Goal: Find specific page/section: Find specific page/section

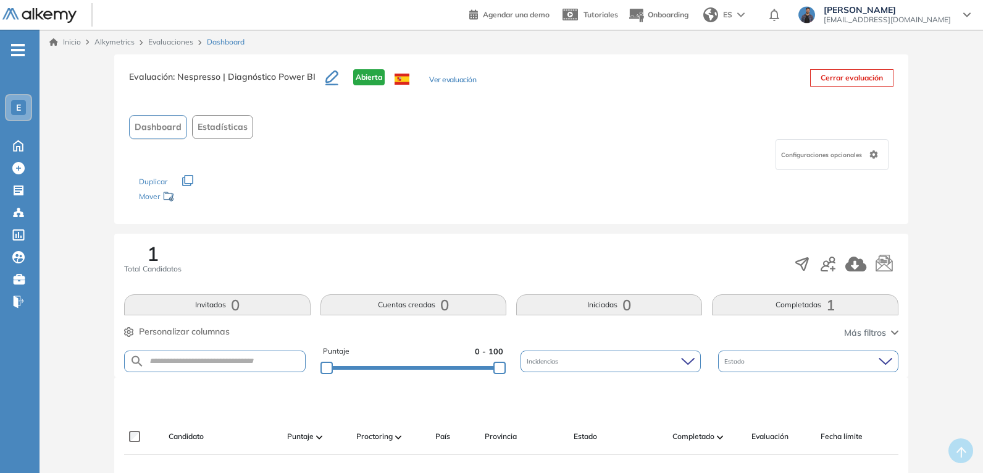
click at [170, 36] on div "Evaluaciones" at bounding box center [172, 41] width 59 height 11
click at [170, 37] on link "Evaluaciones" at bounding box center [170, 41] width 45 height 9
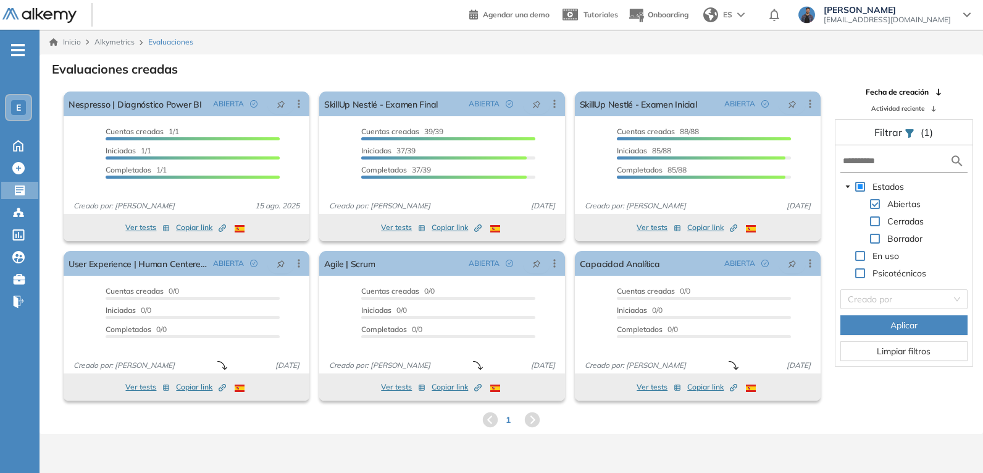
click at [22, 110] on div "E" at bounding box center [18, 107] width 15 height 15
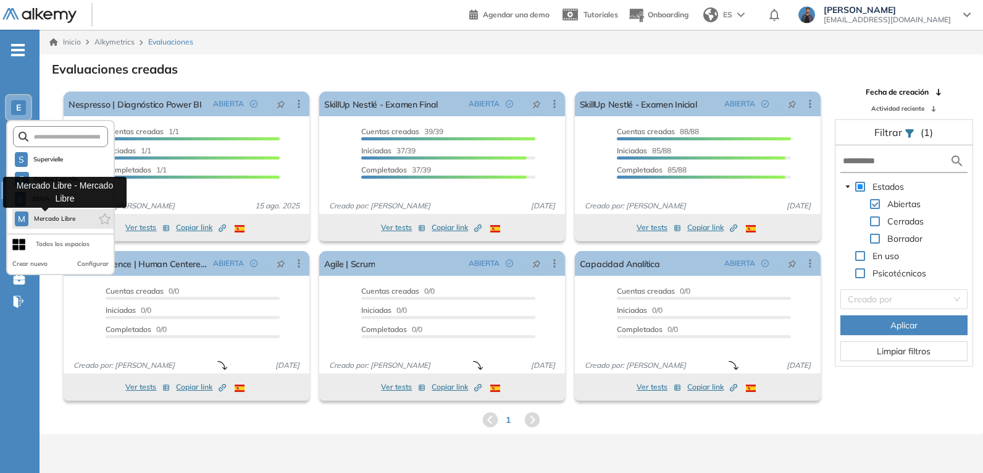
click at [54, 218] on span "Mercado Libre" at bounding box center [54, 219] width 43 height 10
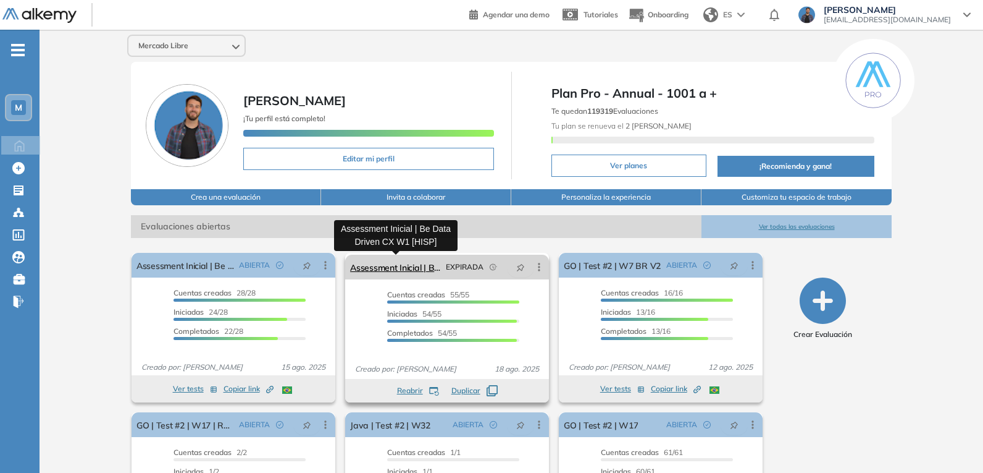
click at [439, 274] on link "Assessment Inicial | Be Data Driven CX W1 [HISP]" at bounding box center [395, 267] width 91 height 25
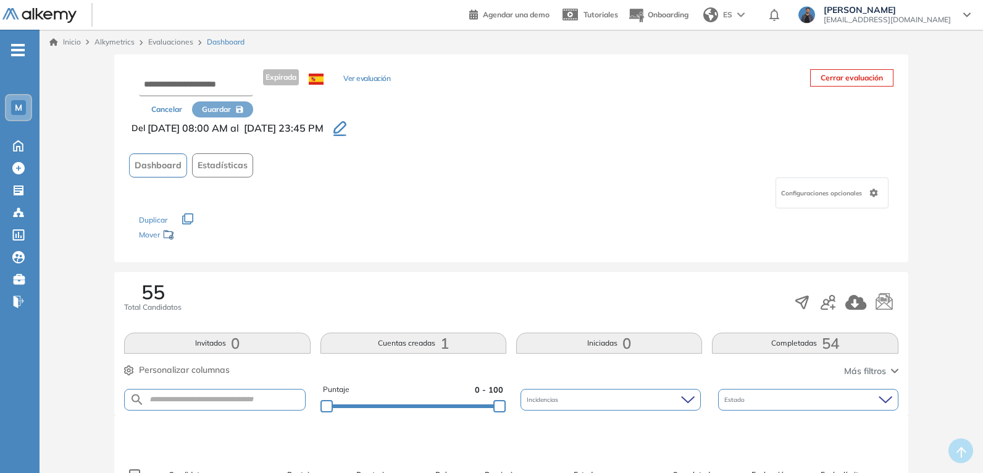
click at [581, 78] on div "Cancelar Guardar Expirada Ver evaluación Cerrar evaluación" at bounding box center [511, 93] width 764 height 48
click at [162, 109] on button "Cancelar" at bounding box center [166, 109] width 51 height 16
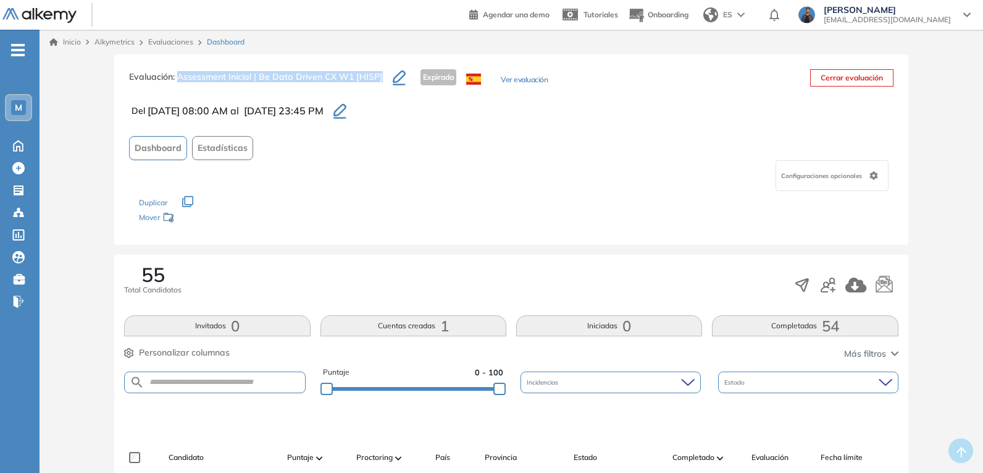
drag, startPoint x: 180, startPoint y: 75, endPoint x: 379, endPoint y: 76, distance: 199.5
click at [379, 76] on span ": Assessment Inicial | Be Data Driven CX W1 [HISP]" at bounding box center [278, 76] width 210 height 11
copy span "Assessment Inicial | Be Data Driven CX W1 [HISP]"
click at [170, 43] on link "Evaluaciones" at bounding box center [170, 41] width 45 height 9
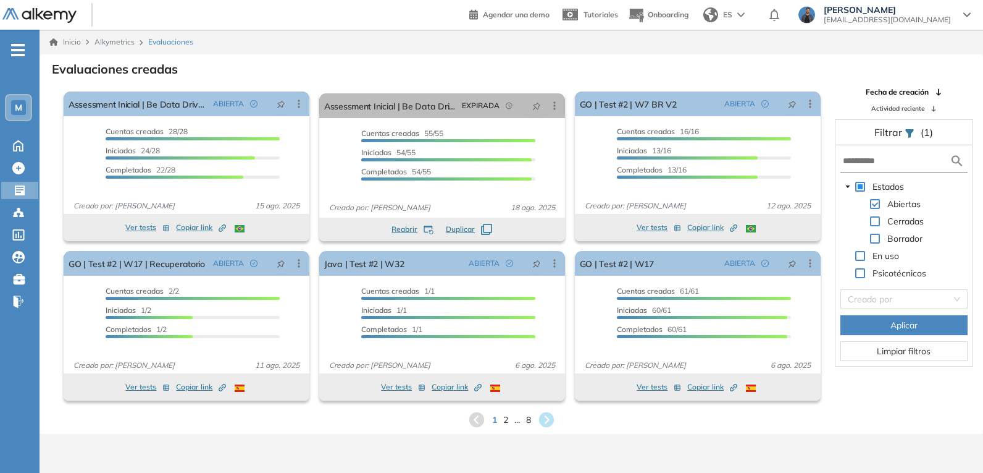
click at [25, 109] on div "M" at bounding box center [18, 107] width 15 height 15
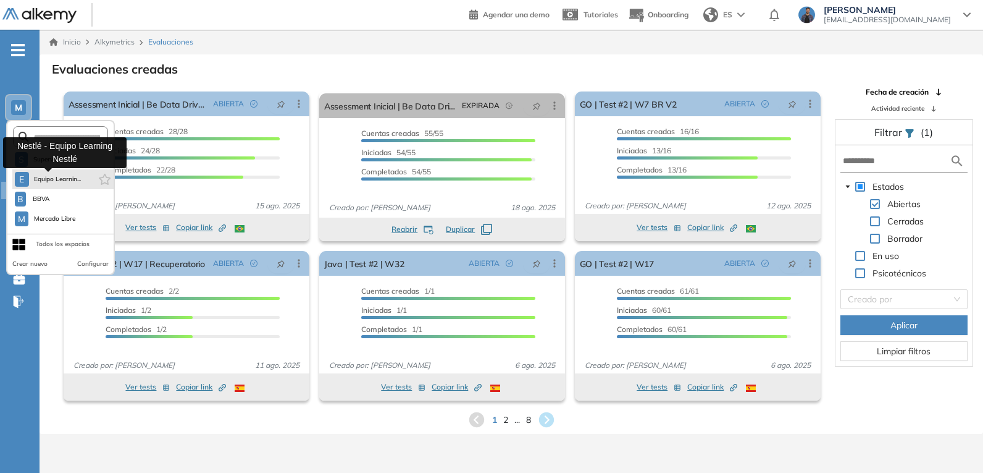
click at [68, 183] on span "Equipo Learnin..." at bounding box center [58, 179] width 48 height 10
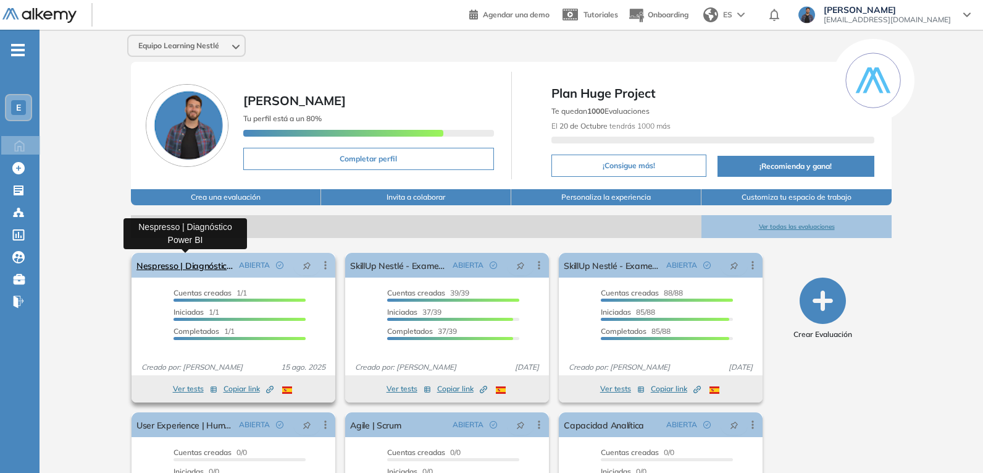
click at [217, 269] on link "Nespresso | Diagnóstico Power BI" at bounding box center [186, 265] width 98 height 25
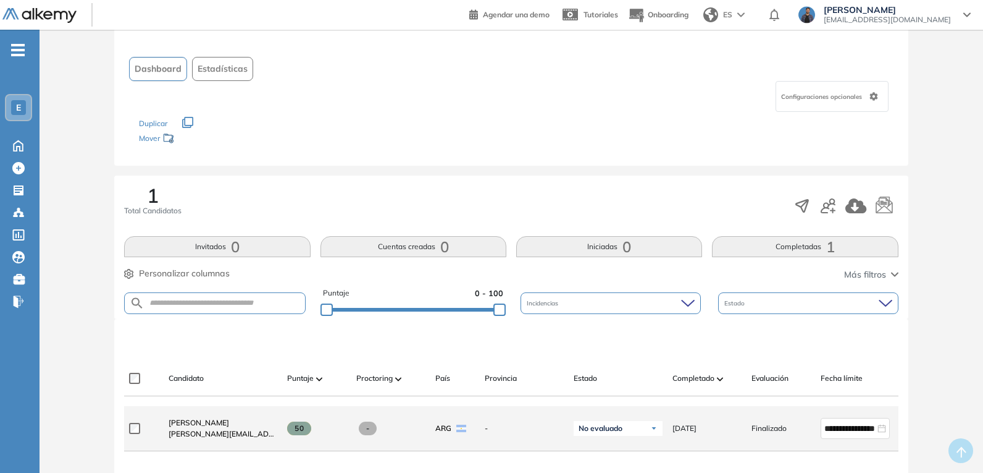
scroll to position [185, 0]
